Goal: Complete application form: Complete application form

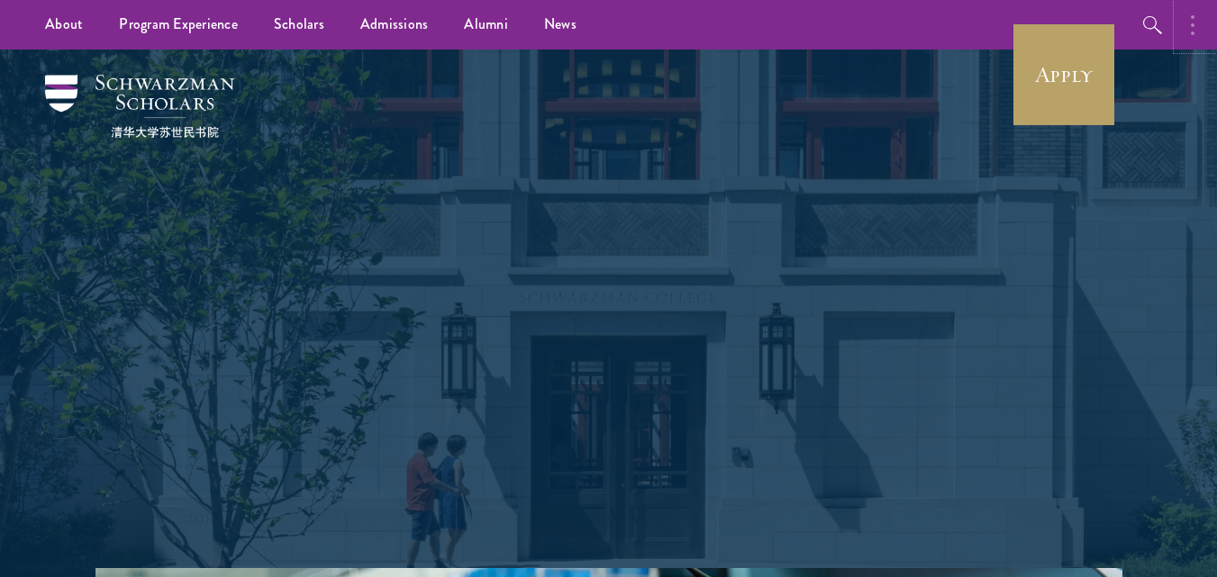
click at [1194, 23] on button "button" at bounding box center [1197, 25] width 40 height 50
click at [1183, 22] on button "button" at bounding box center [1197, 25] width 40 height 50
click at [1196, 28] on button "button" at bounding box center [1197, 25] width 40 height 50
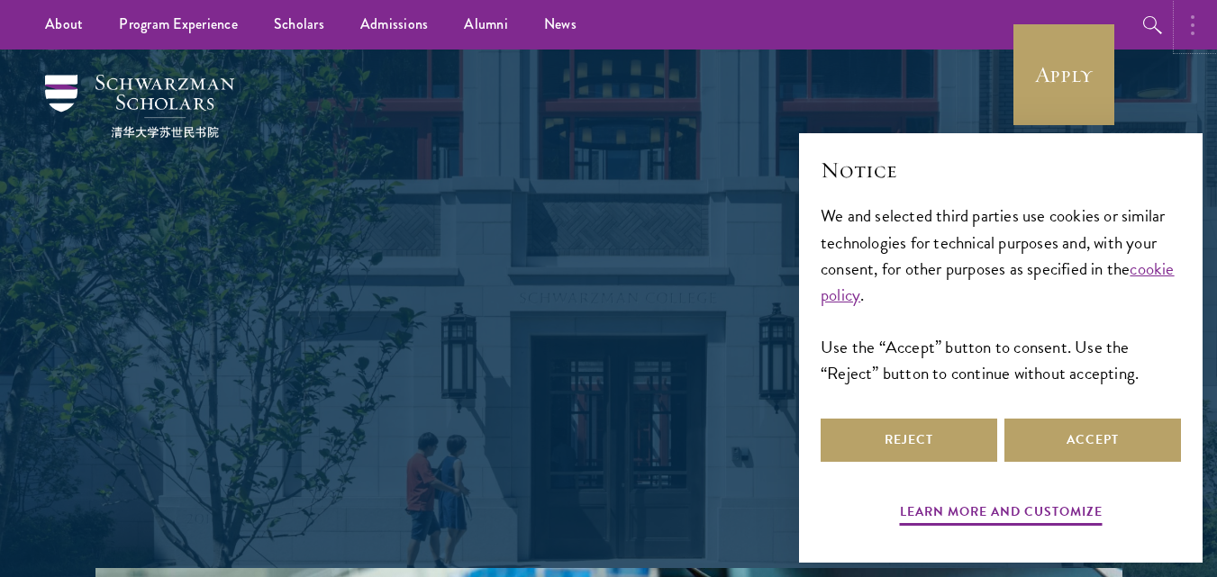
click at [1192, 41] on button "button" at bounding box center [1197, 25] width 40 height 50
click at [1100, 431] on button "Accept" at bounding box center [1092, 440] width 177 height 43
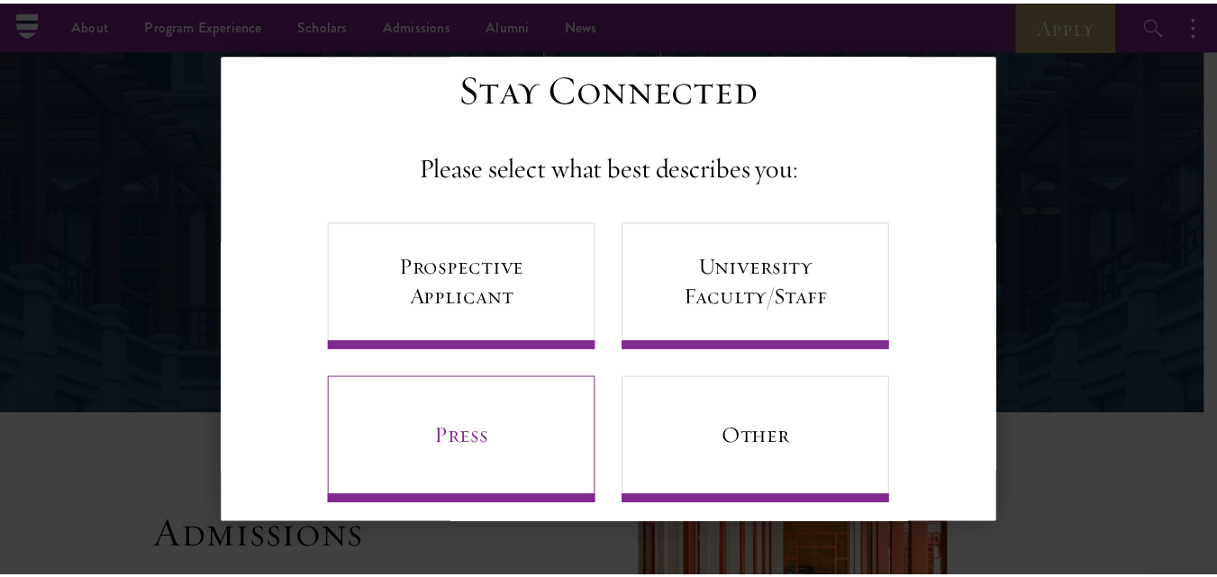
scroll to position [67, 0]
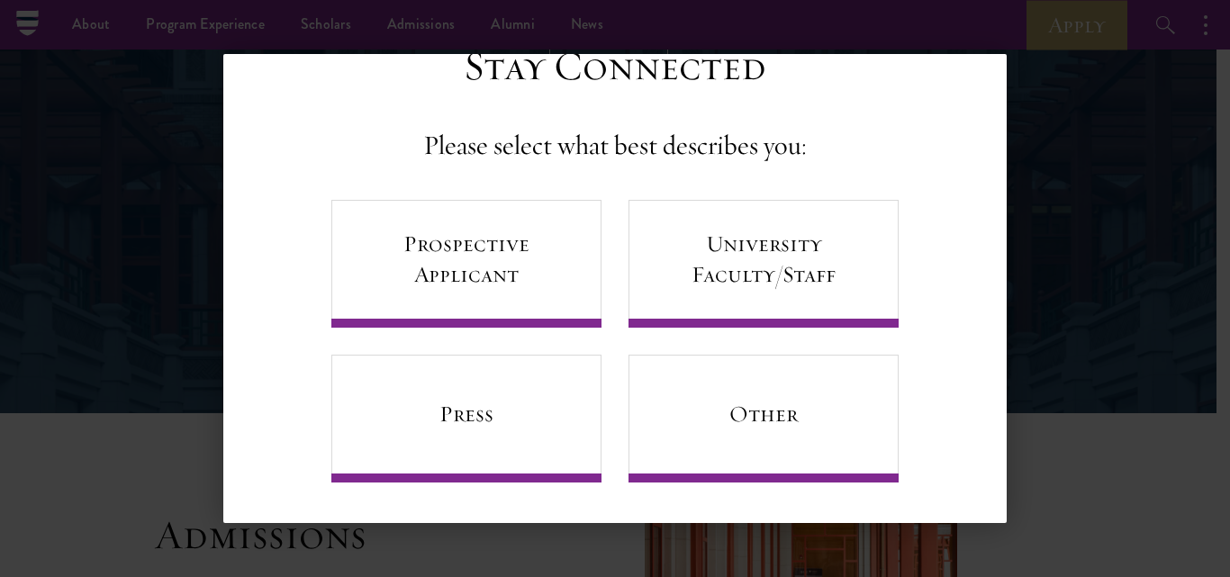
click at [1067, 247] on div "Back Stay Connected Please select what best describes you: Prospective Applican…" at bounding box center [615, 288] width 1230 height 469
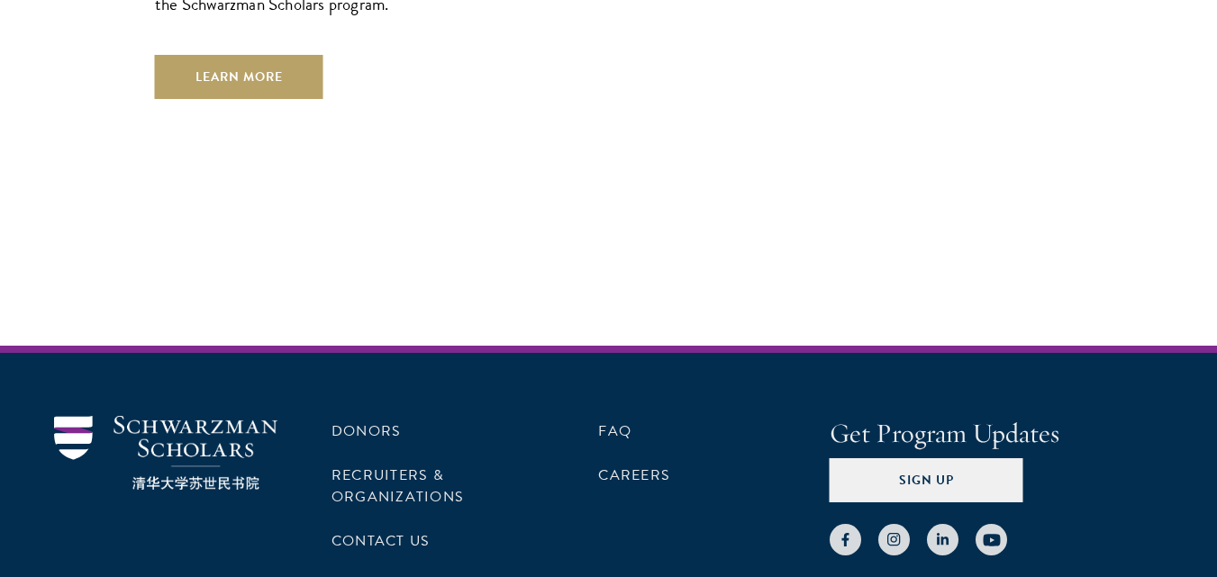
scroll to position [5363, 0]
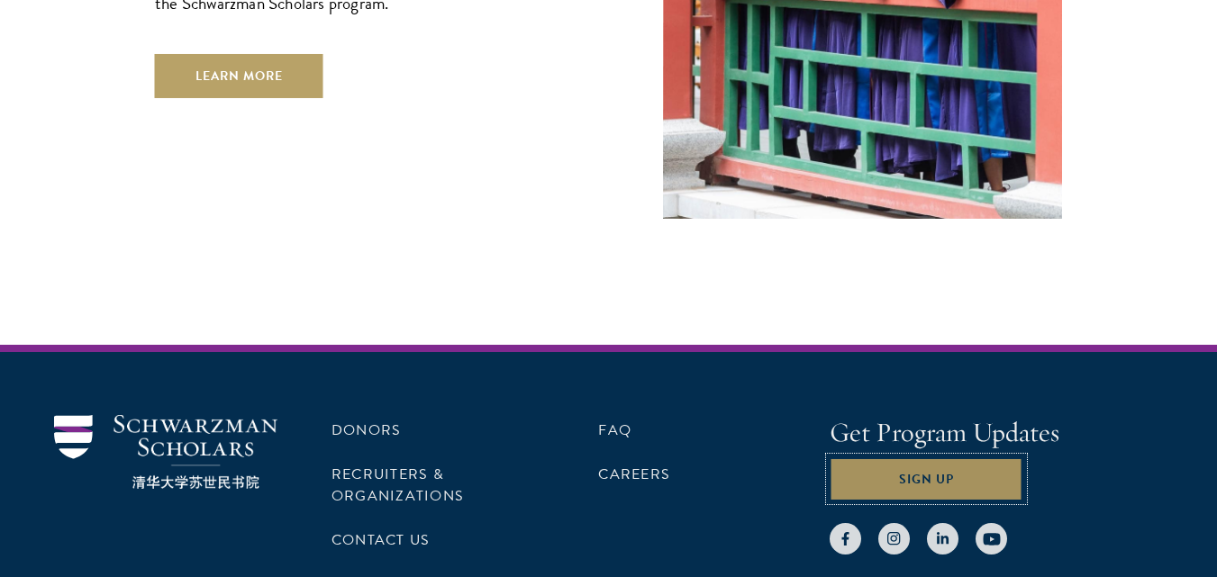
click at [862, 457] on button "Sign Up" at bounding box center [926, 478] width 194 height 43
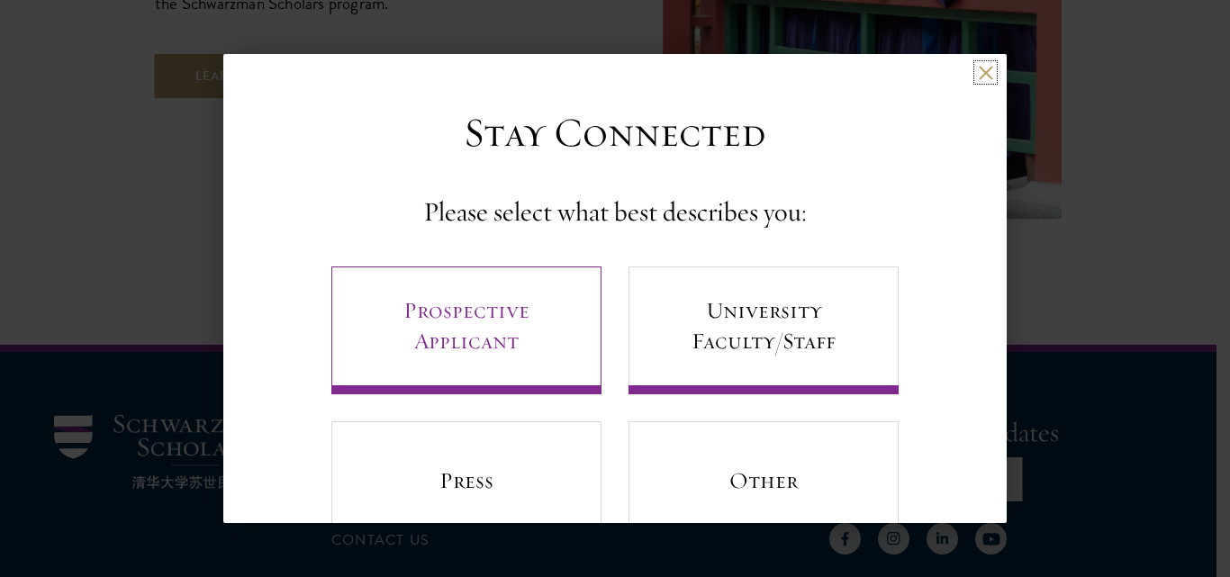
scroll to position [67, 0]
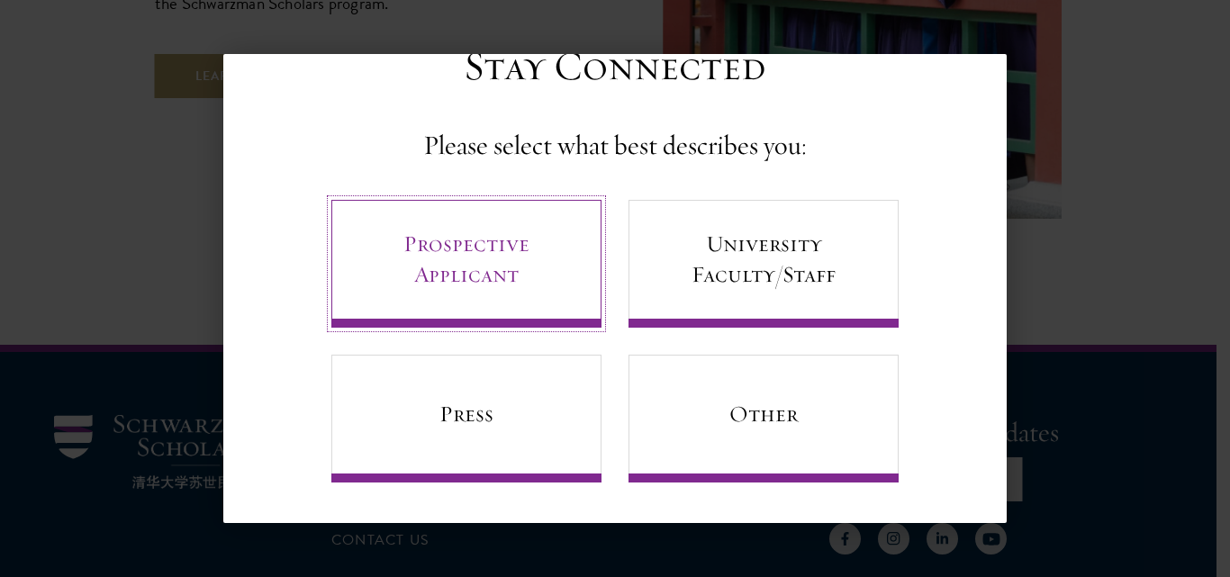
click at [496, 296] on link "Prospective Applicant" at bounding box center [466, 264] width 270 height 128
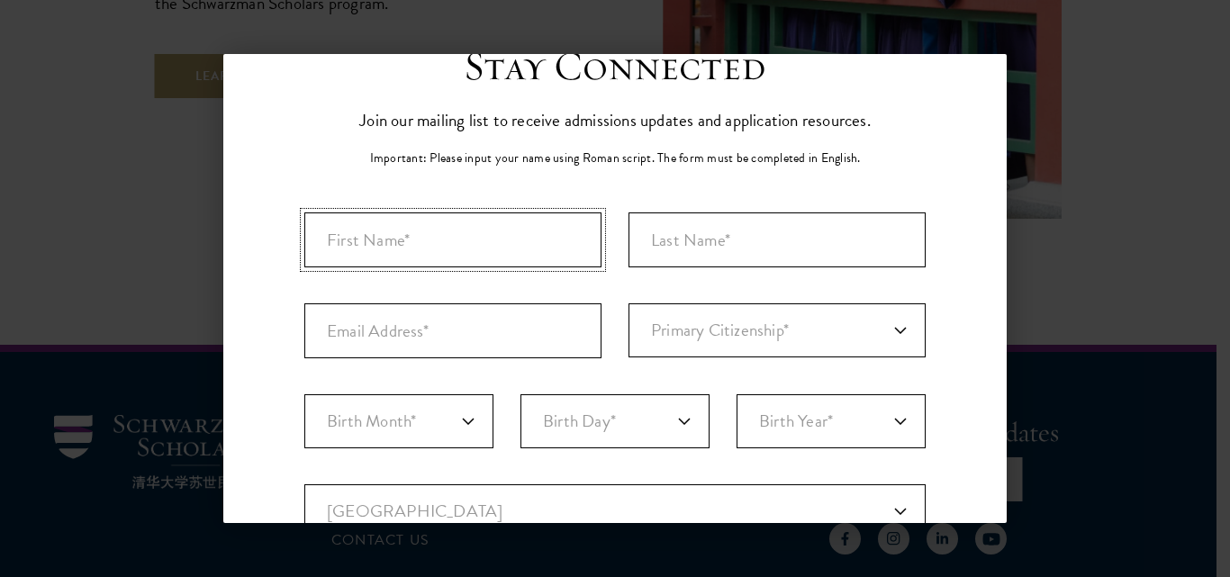
click at [431, 245] on input "First Name*" at bounding box center [452, 240] width 297 height 55
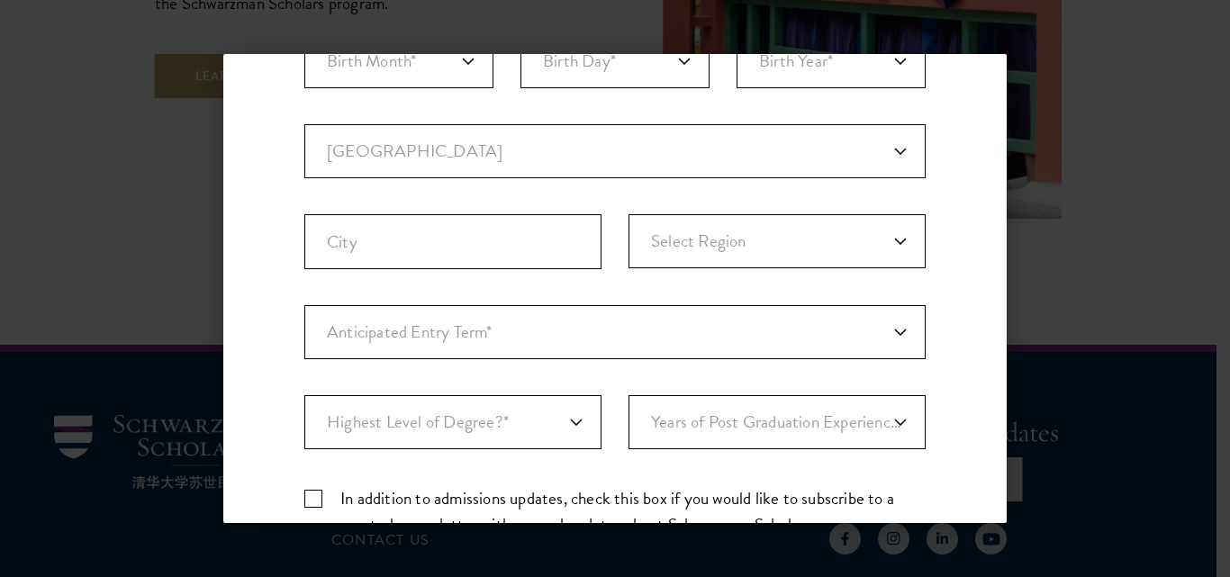
scroll to position [517, 0]
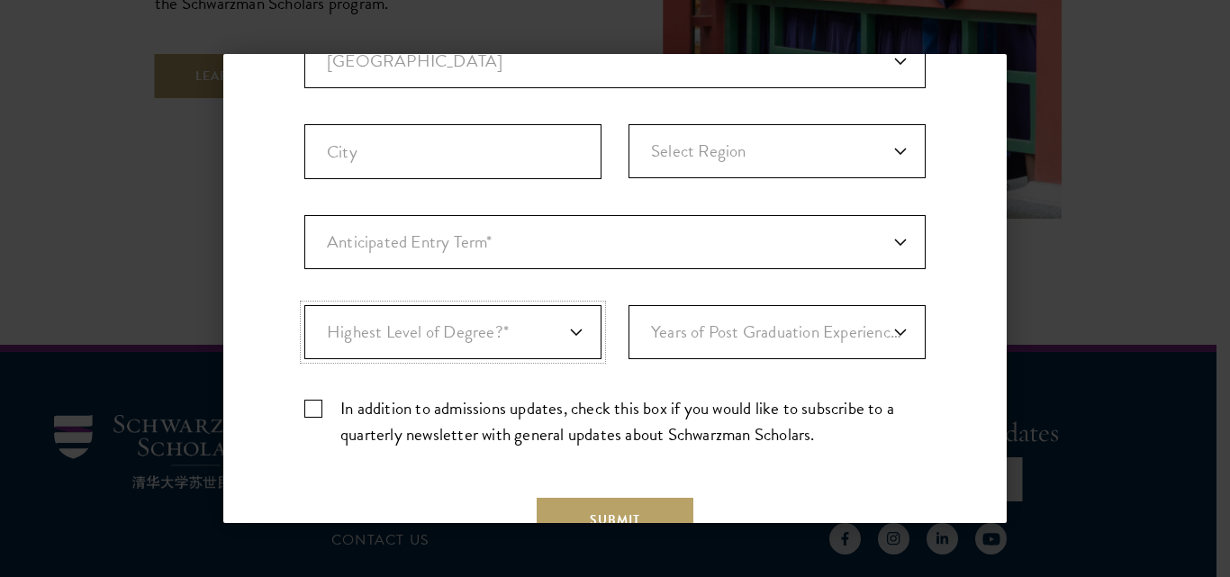
click at [563, 330] on select "Highest Level of Degree?* PHD Bachelor's Master's Current Undergraduate Student" at bounding box center [452, 332] width 297 height 54
select select "009547fe-3364-4351-8e81-63abea734008"
click at [304, 305] on select "Highest Level of Degree?* PHD Bachelor's Master's Current Undergraduate Student" at bounding box center [452, 332] width 297 height 54
click at [744, 332] on select "Years of Post Graduation Experience?* 1 2 3 4 5 6 7 8 9 10" at bounding box center [777, 332] width 297 height 54
click at [749, 492] on form "Important: The form must be completed in English. Primary Citizenship* Afghanis…" at bounding box center [614, 151] width 621 height 779
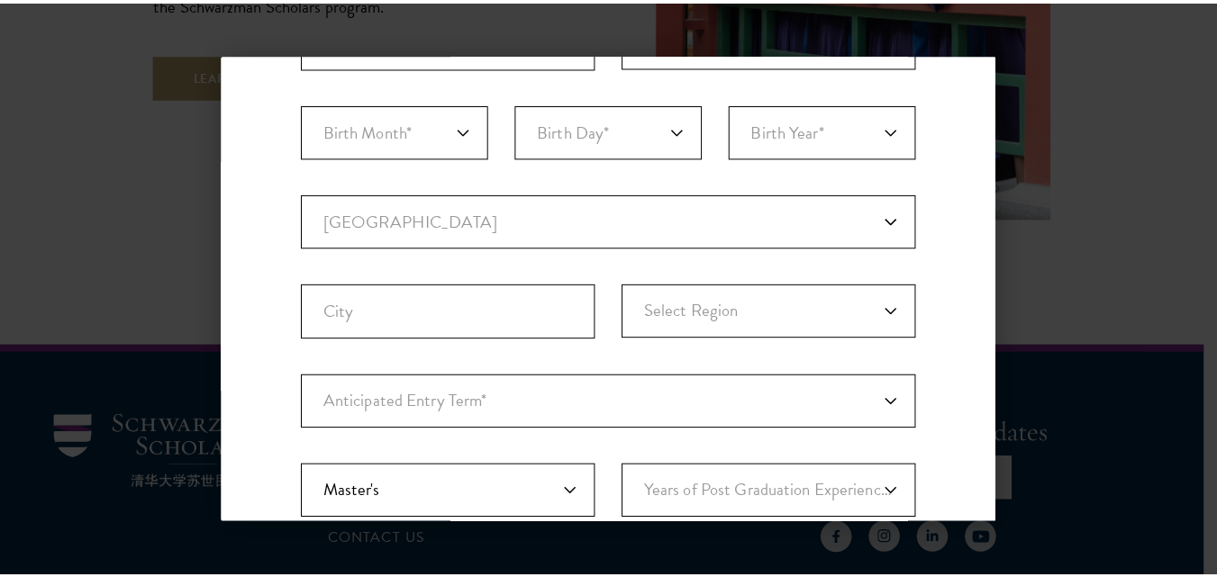
scroll to position [0, 0]
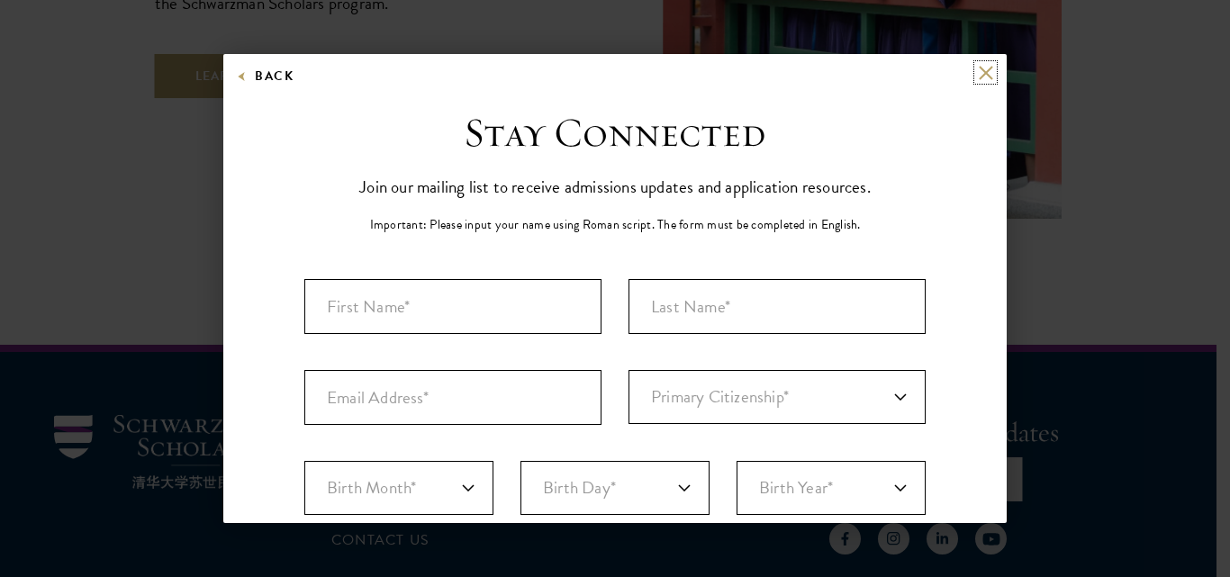
click at [978, 72] on button at bounding box center [985, 72] width 15 height 15
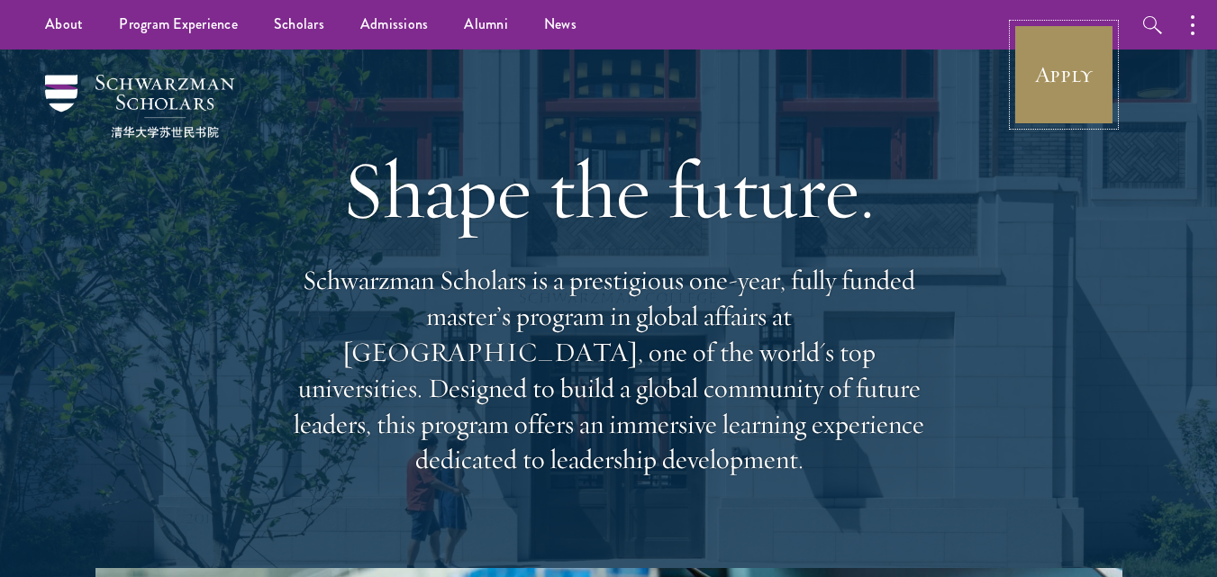
click at [1092, 105] on link "Apply" at bounding box center [1063, 74] width 101 height 101
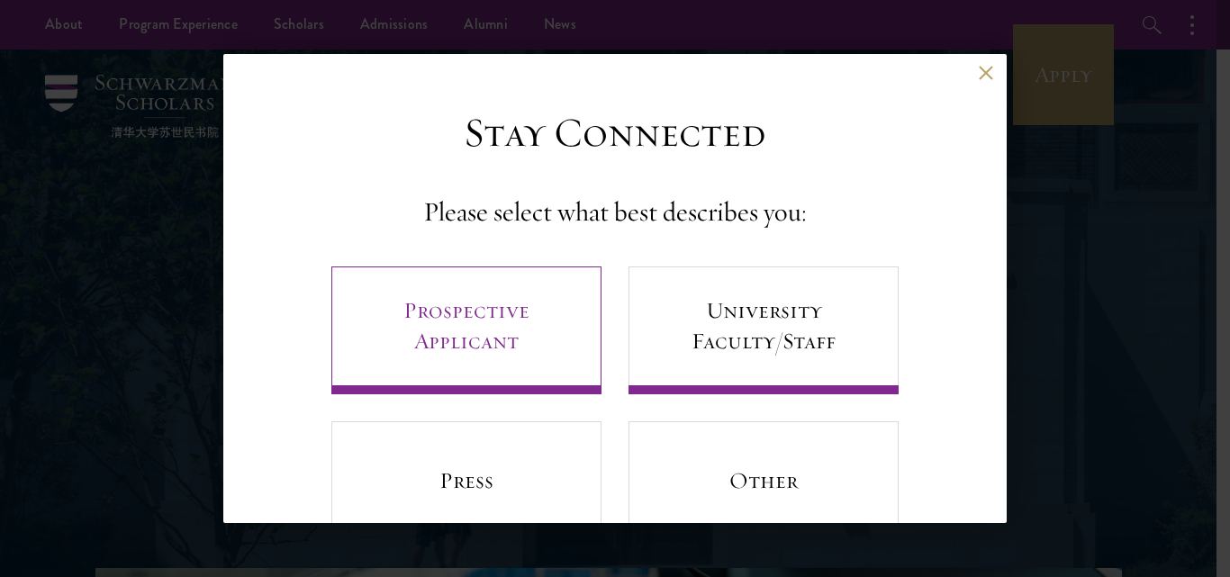
scroll to position [67, 0]
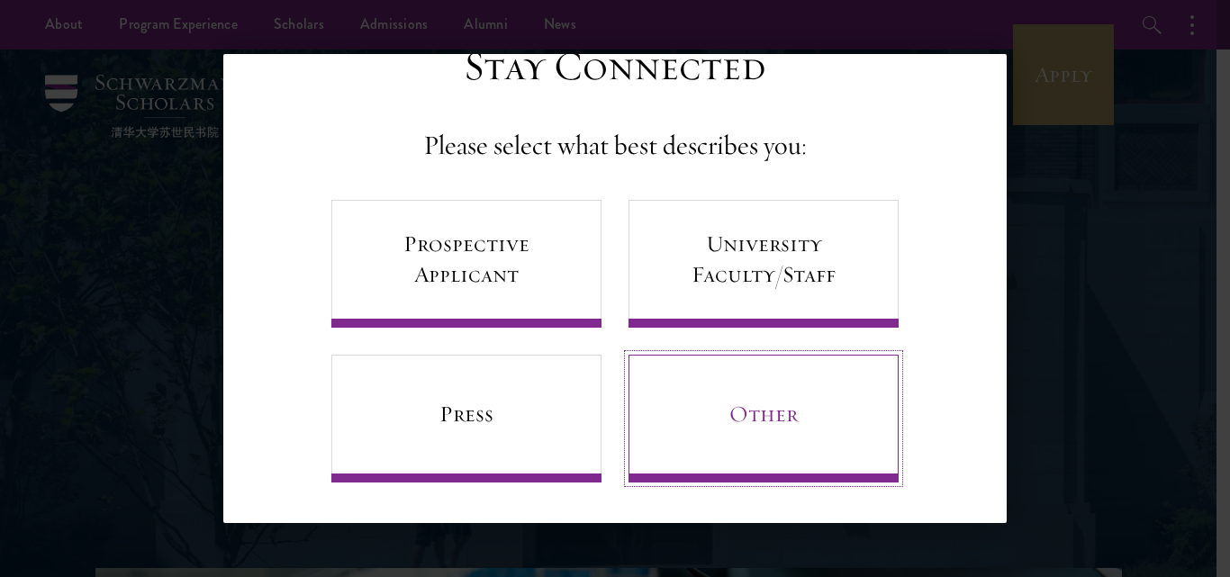
click at [724, 431] on link "Other" at bounding box center [764, 419] width 270 height 128
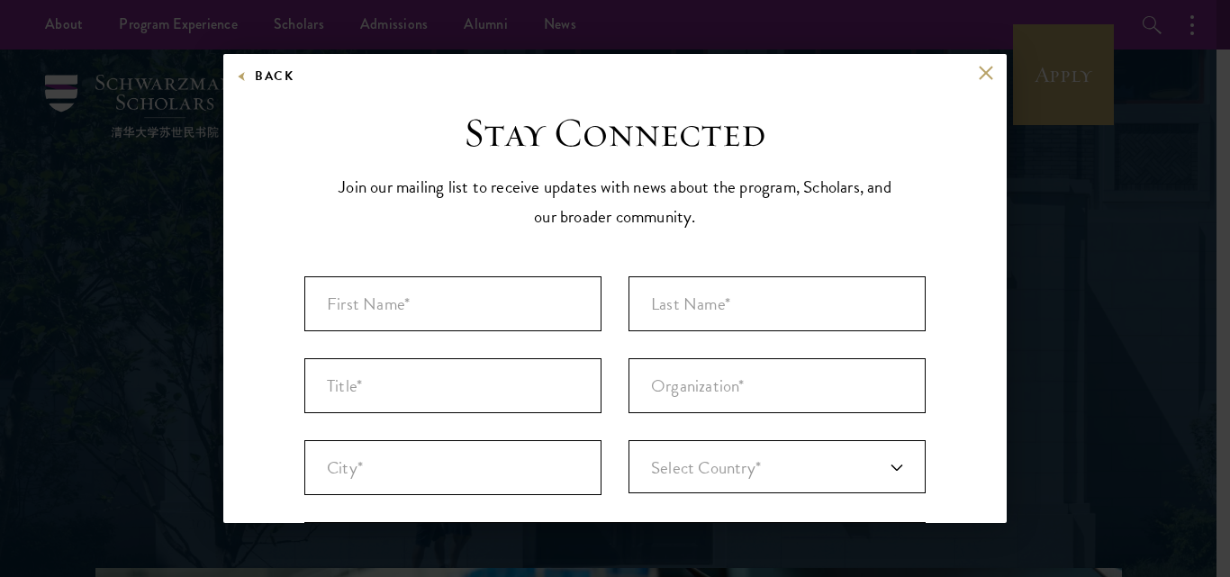
scroll to position [90, 0]
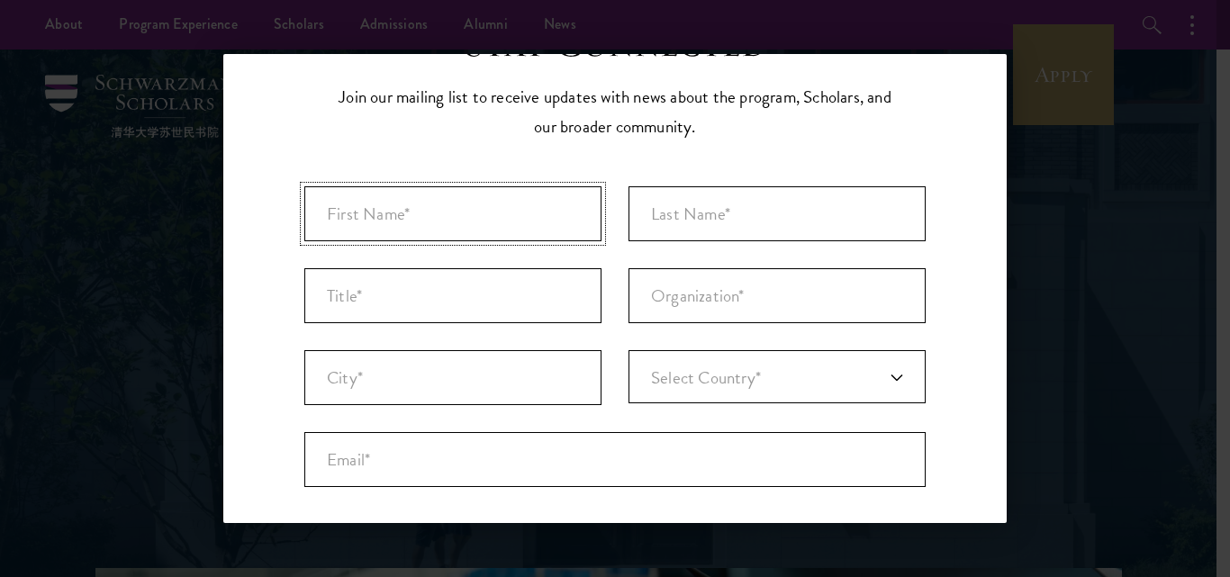
click at [510, 222] on input "First Name* *" at bounding box center [452, 213] width 297 height 55
type input "Zahra"
click at [811, 209] on input "Last Name* *" at bounding box center [777, 213] width 297 height 55
type input "Batool"
click at [781, 322] on input "Organization *" at bounding box center [777, 295] width 297 height 55
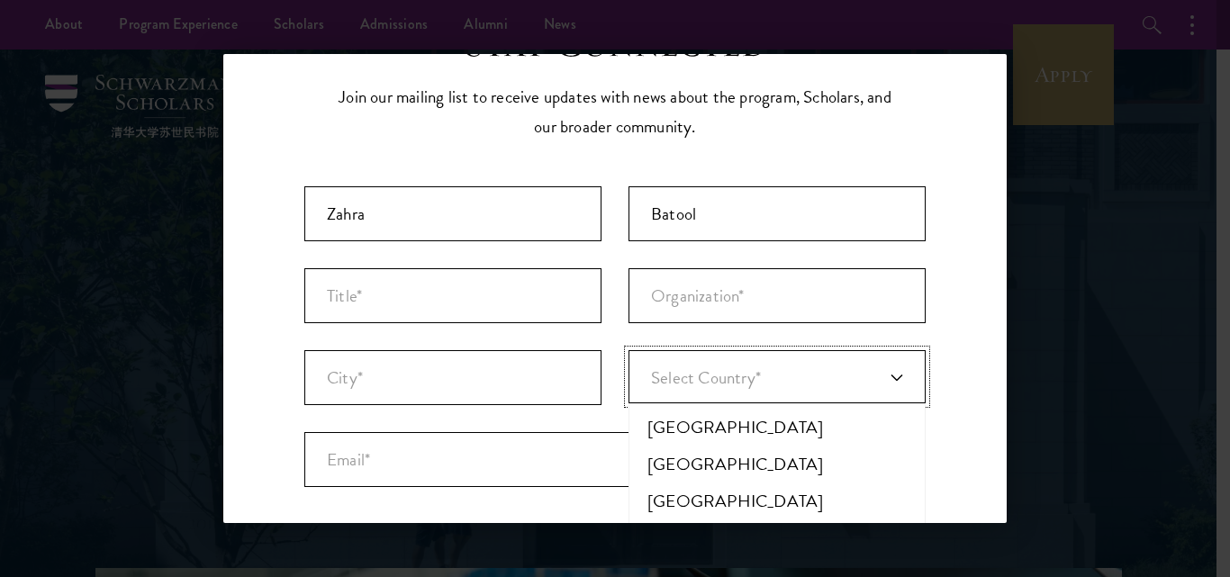
click at [735, 368] on span "Select Country*" at bounding box center [706, 378] width 110 height 26
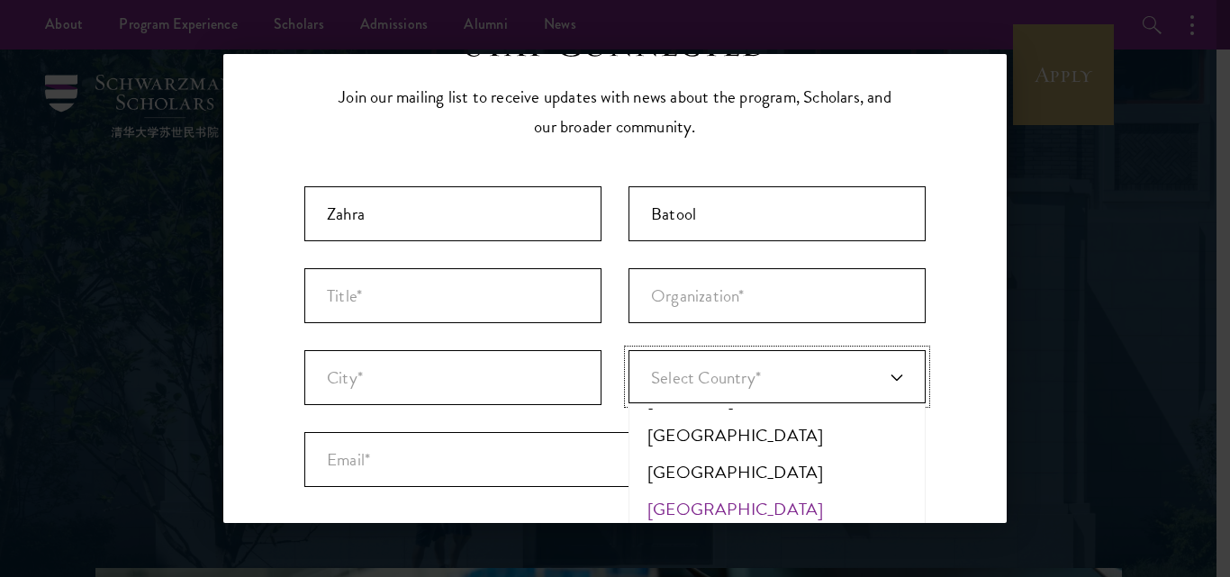
scroll to position [6041, 0]
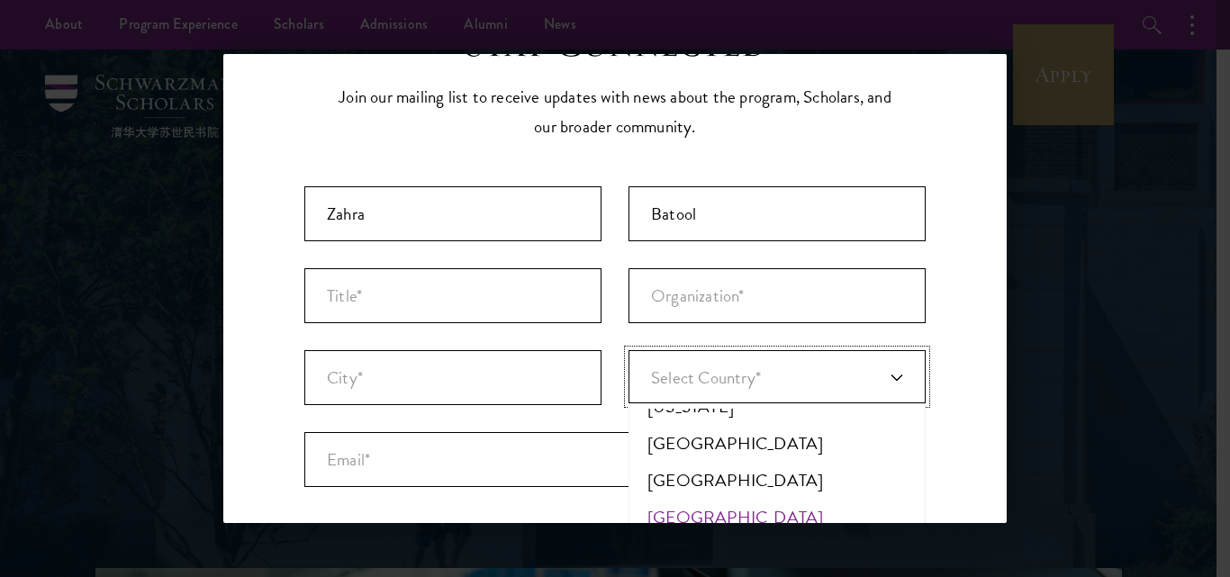
click at [692, 499] on li "[GEOGRAPHIC_DATA]" at bounding box center [777, 517] width 286 height 37
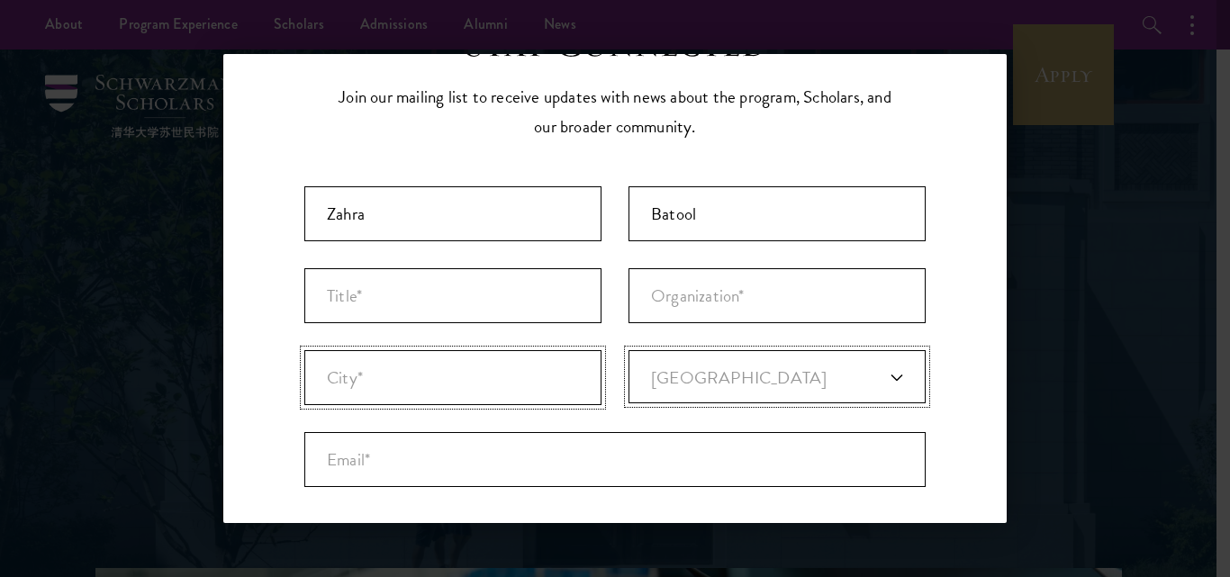
click at [453, 376] on input "City* *" at bounding box center [452, 377] width 297 height 55
click at [468, 387] on input "City* *" at bounding box center [452, 377] width 297 height 55
type input "[GEOGRAPHIC_DATA]"
click at [420, 462] on input "Email* *" at bounding box center [614, 459] width 621 height 55
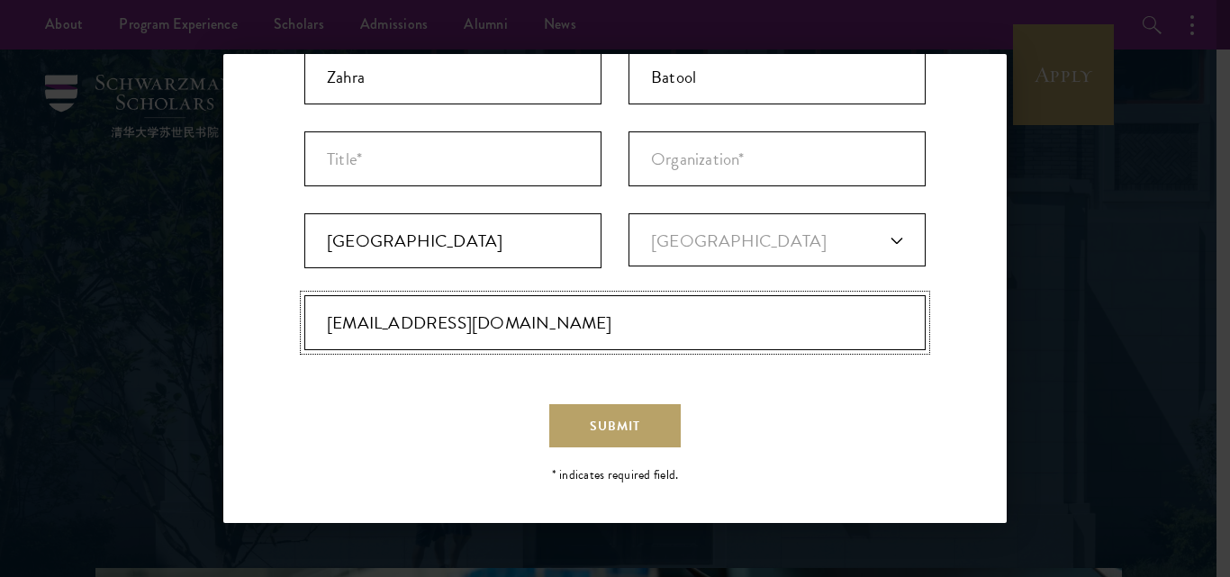
scroll to position [233, 0]
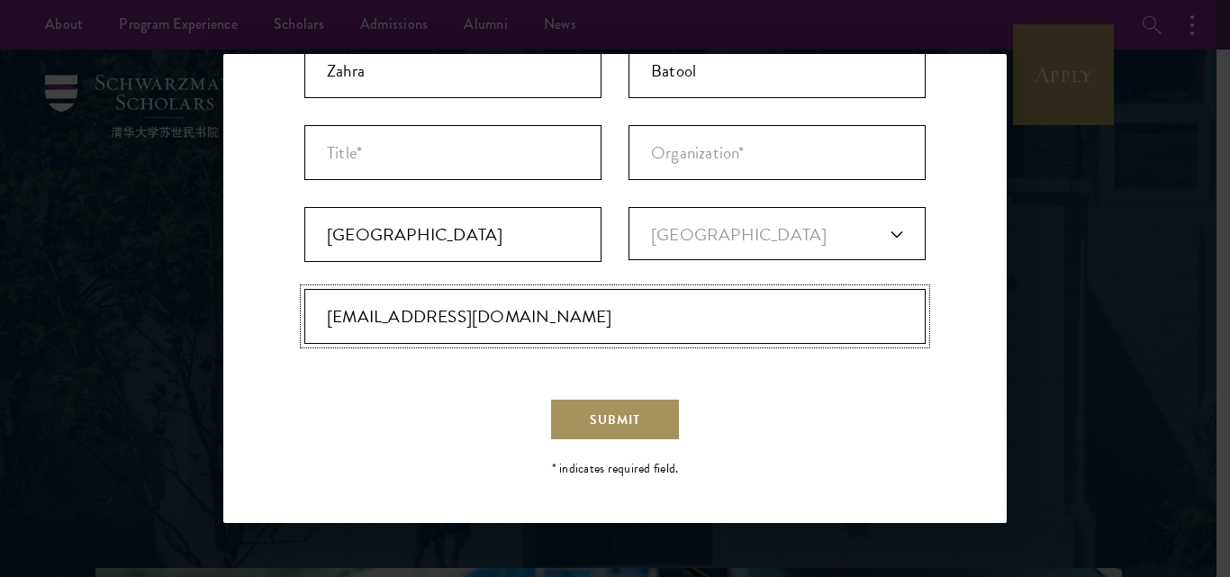
type input "[EMAIL_ADDRESS][DOMAIN_NAME]"
click at [635, 410] on button "Submit" at bounding box center [614, 419] width 131 height 43
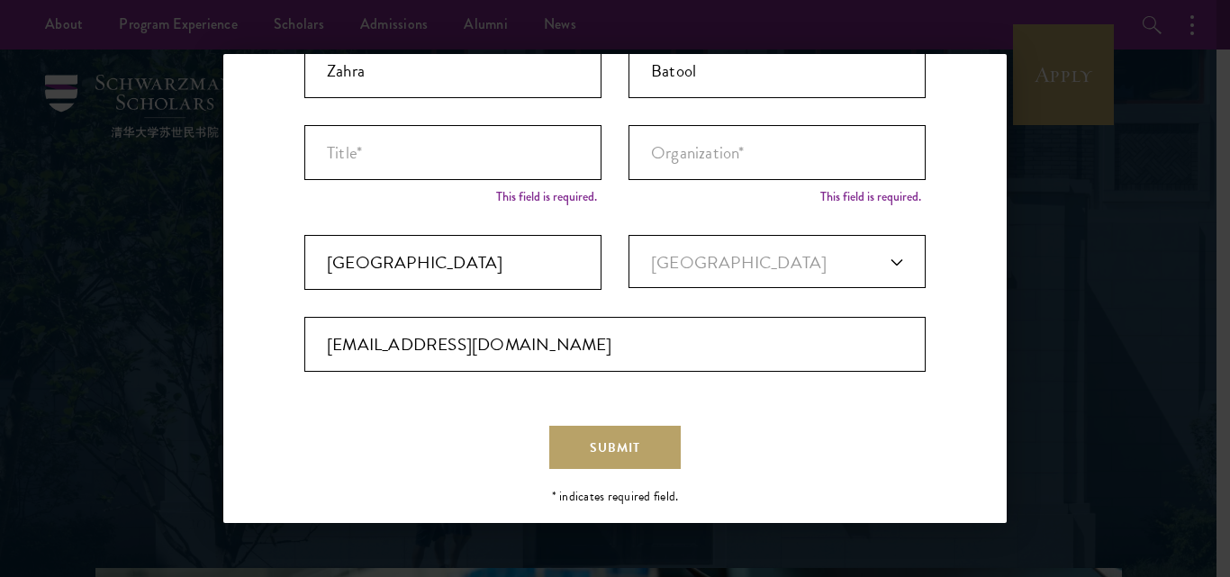
scroll to position [0, 0]
click at [713, 146] on input "Organization *" at bounding box center [777, 152] width 297 height 55
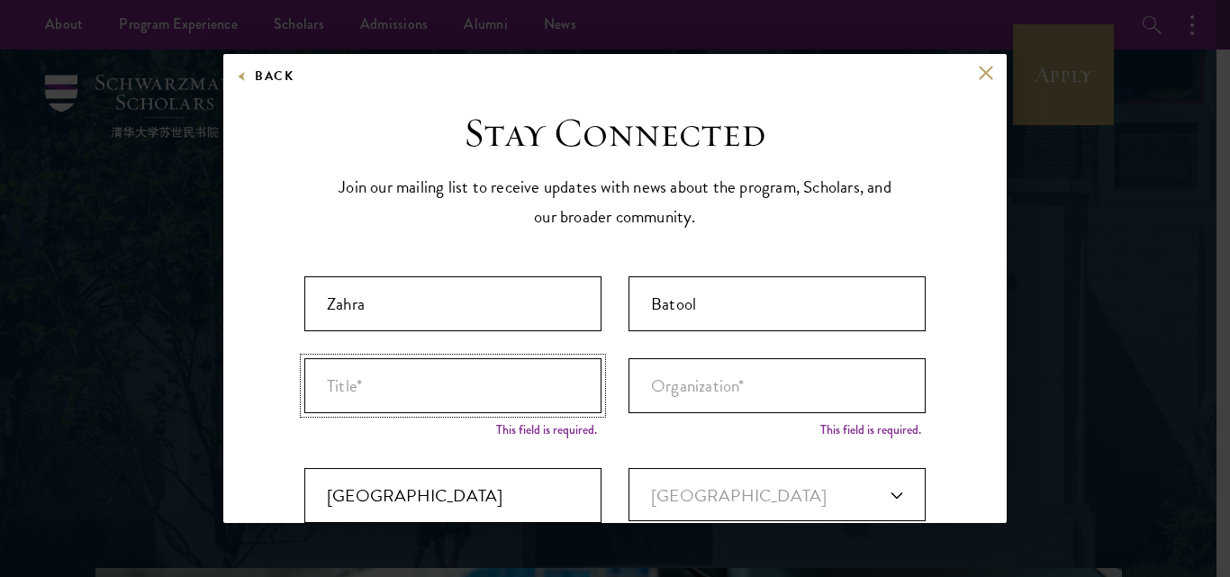
click at [511, 376] on input "Title *" at bounding box center [452, 385] width 297 height 55
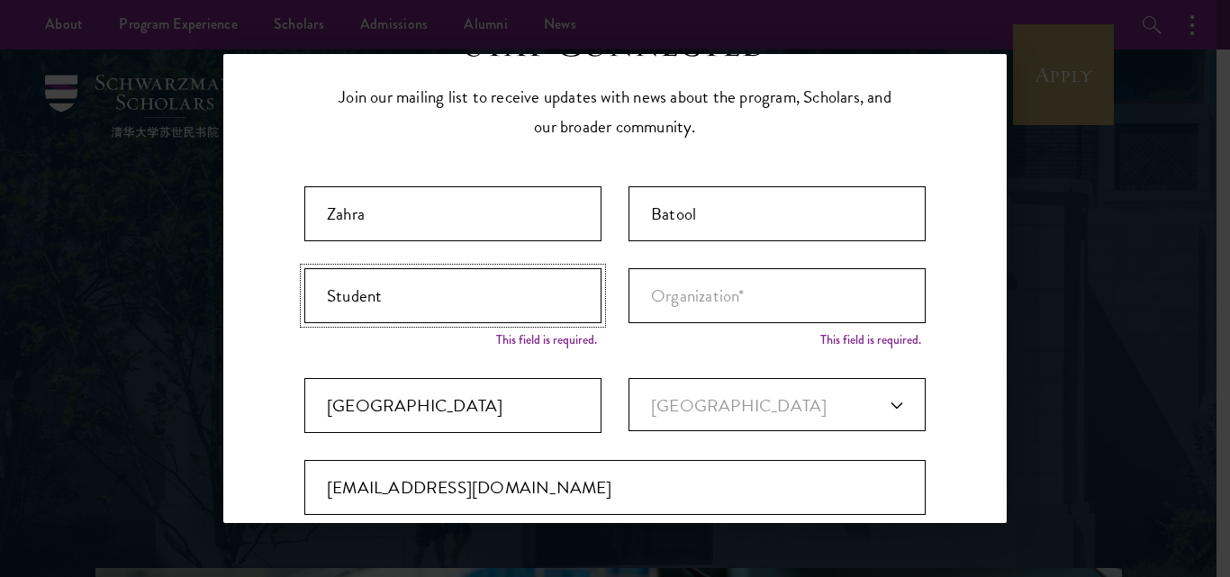
type input "Student"
click at [759, 301] on input "Organization *" at bounding box center [777, 295] width 297 height 55
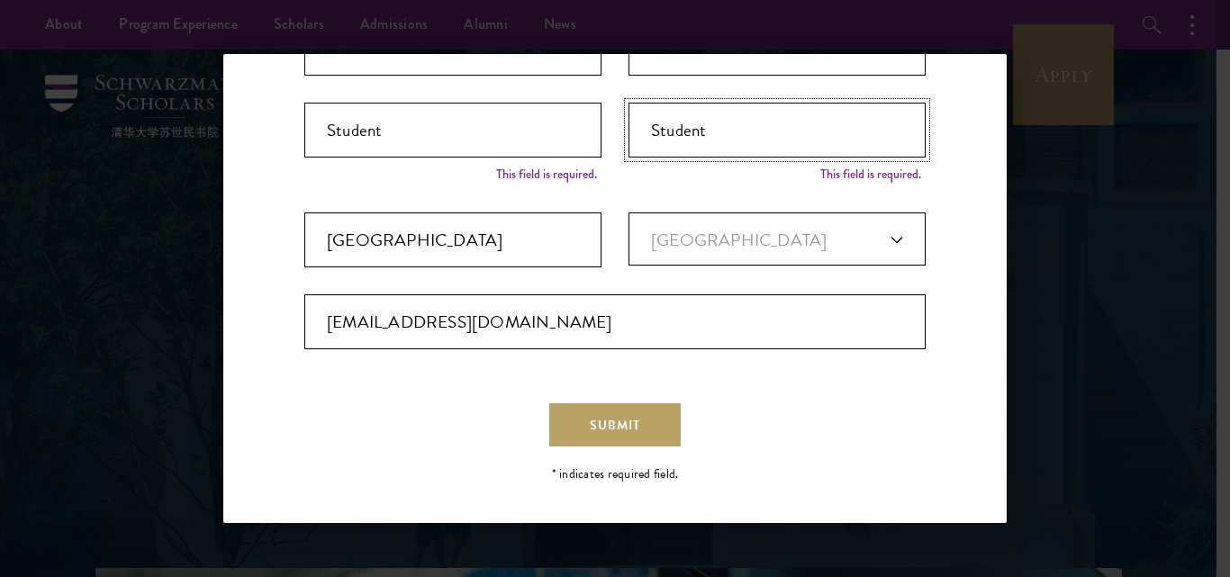
scroll to position [257, 0]
type input "Student"
click at [656, 421] on button "Submit" at bounding box center [614, 424] width 131 height 43
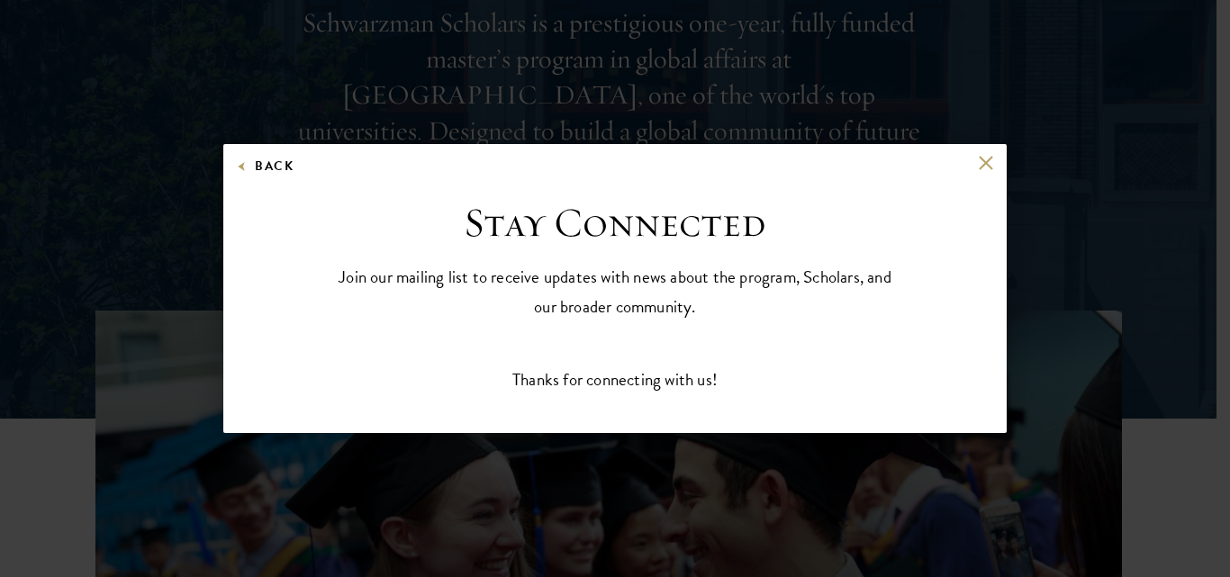
scroll to position [0, 0]
